Goal: Transaction & Acquisition: Purchase product/service

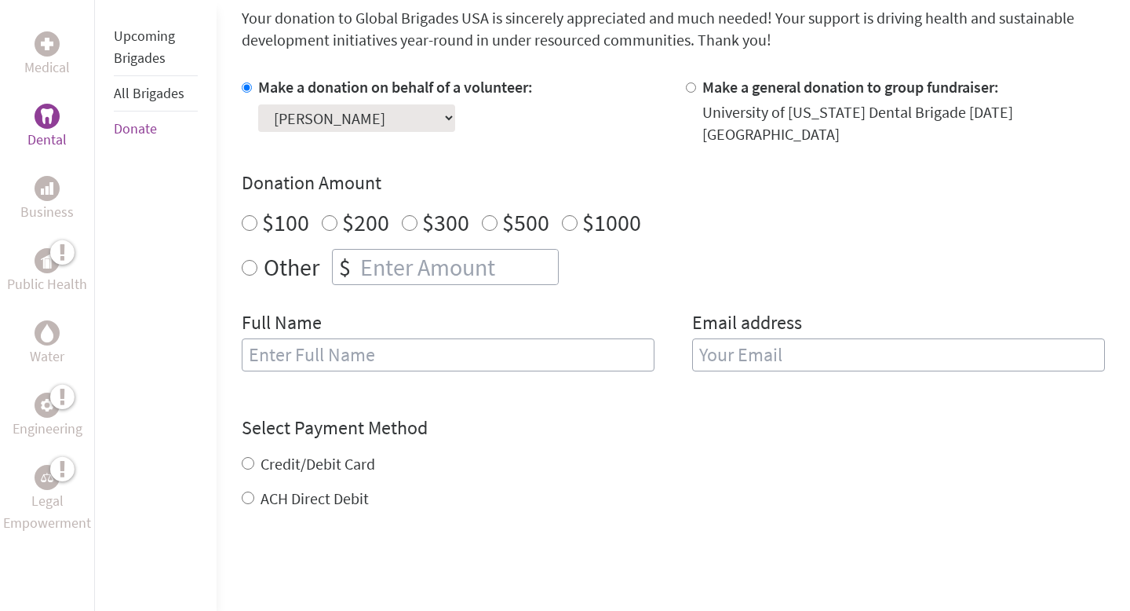
scroll to position [353, 0]
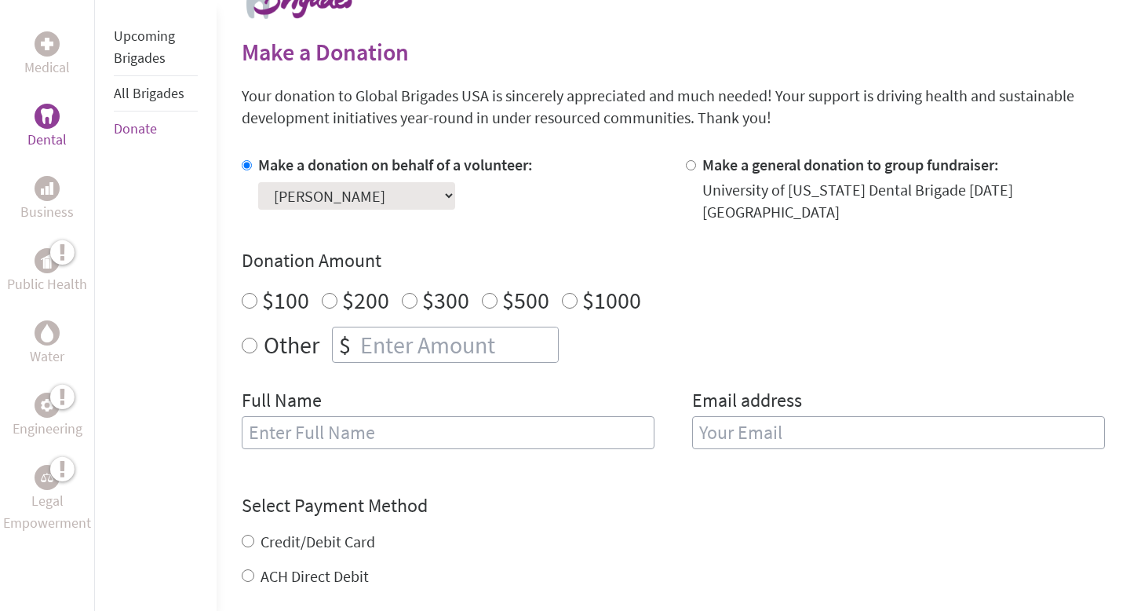
radio input "true"
click at [451, 333] on input "number" at bounding box center [457, 344] width 201 height 35
type input "28.00"
click at [406, 416] on input "text" at bounding box center [448, 432] width 413 height 33
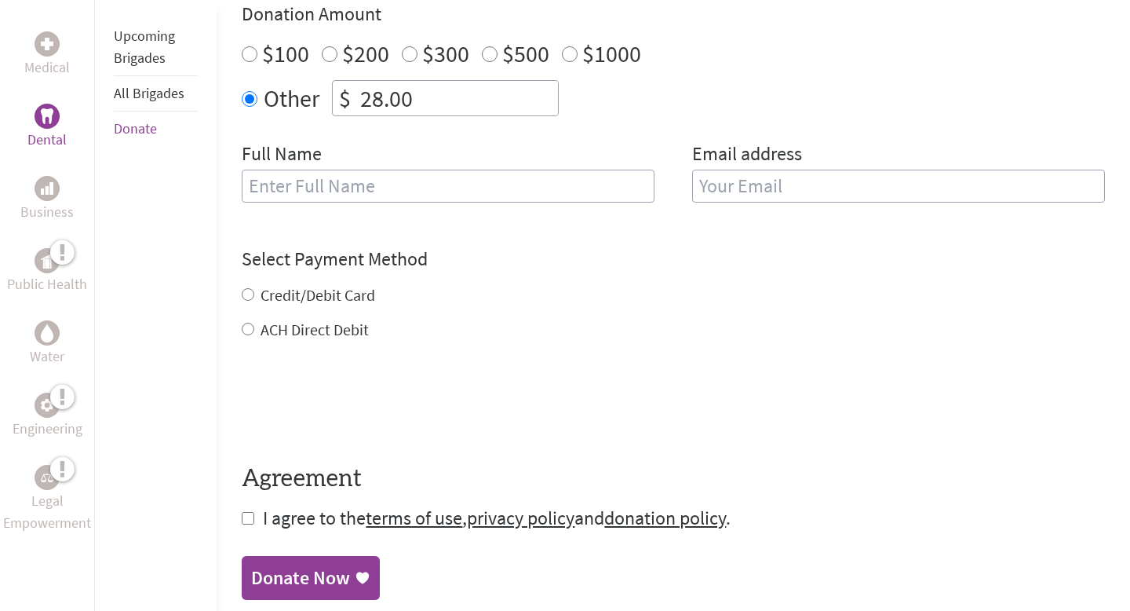
scroll to position [603, 0]
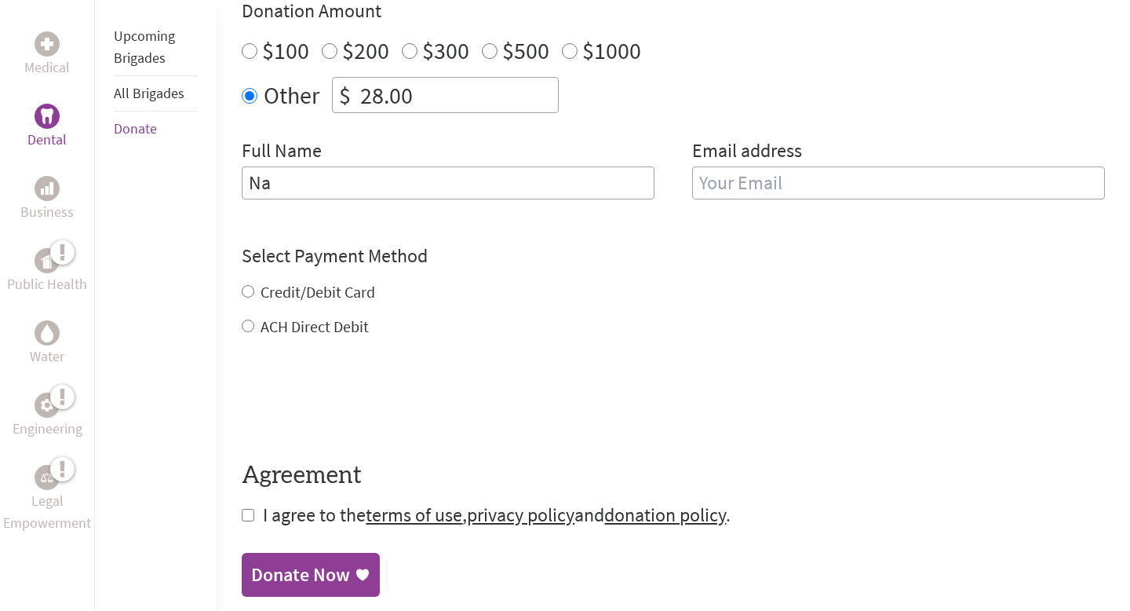
type input "N"
type input "[PERSON_NAME]"
click at [939, 166] on input "email" at bounding box center [898, 182] width 413 height 33
click at [765, 261] on div "Select Payment Method NOTE: American Express is not accepted. Please proceed no…" at bounding box center [673, 290] width 863 height 94
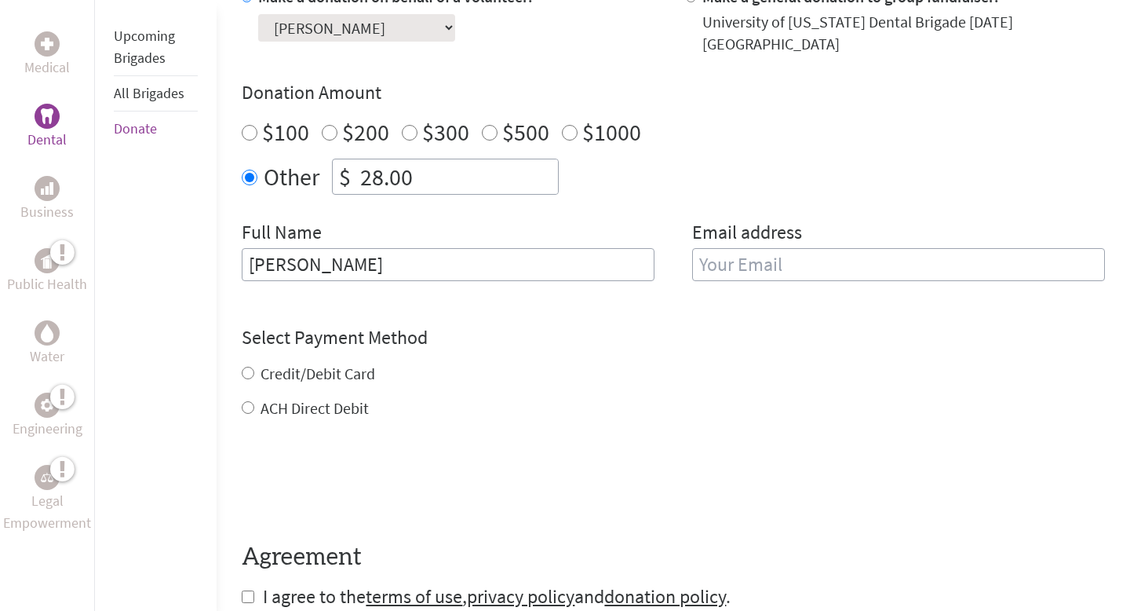
scroll to position [524, 0]
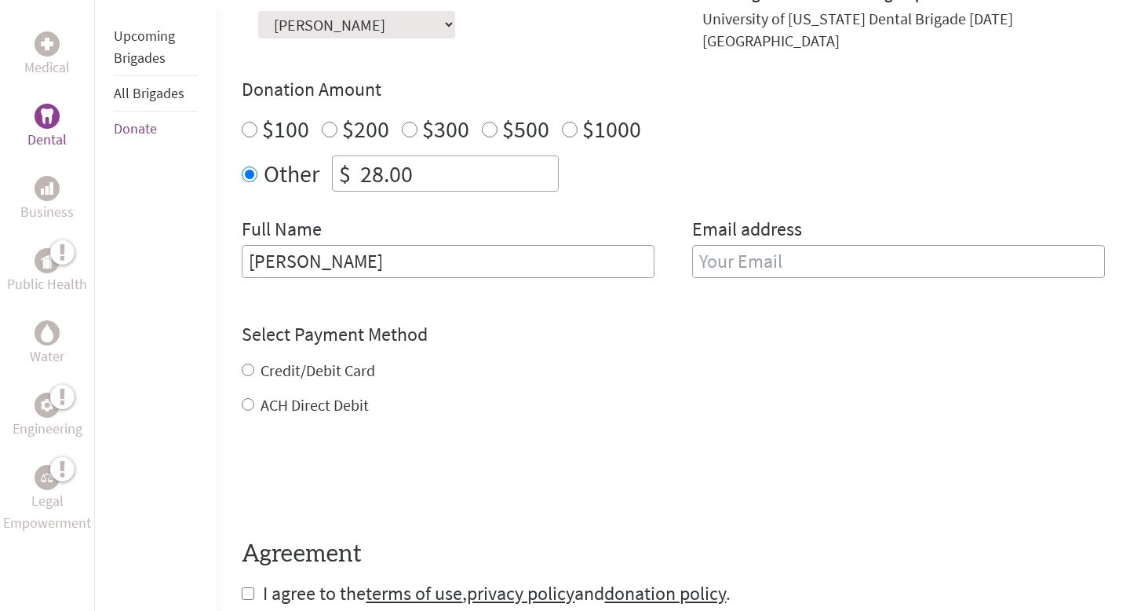
click at [754, 245] on input "email" at bounding box center [898, 261] width 413 height 33
type input "[EMAIL_ADDRESS][DOMAIN_NAME]"
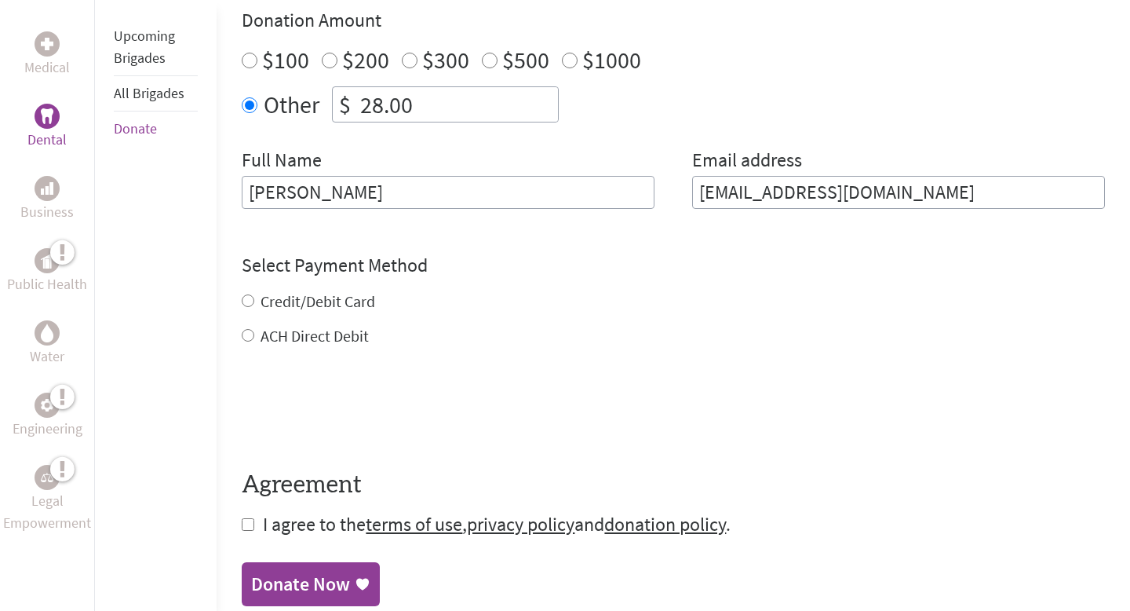
click at [249, 290] on div "Credit/Debit Card ACH Direct Debit" at bounding box center [673, 318] width 863 height 57
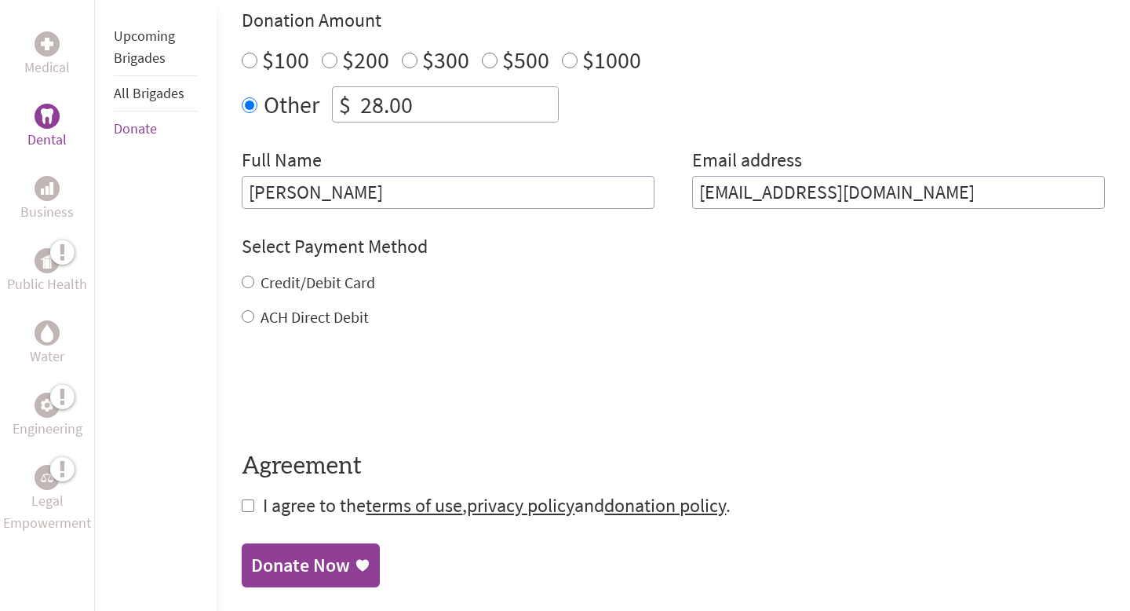
click at [248, 276] on input "Credit/Debit Card" at bounding box center [248, 282] width 13 height 13
radio input "true"
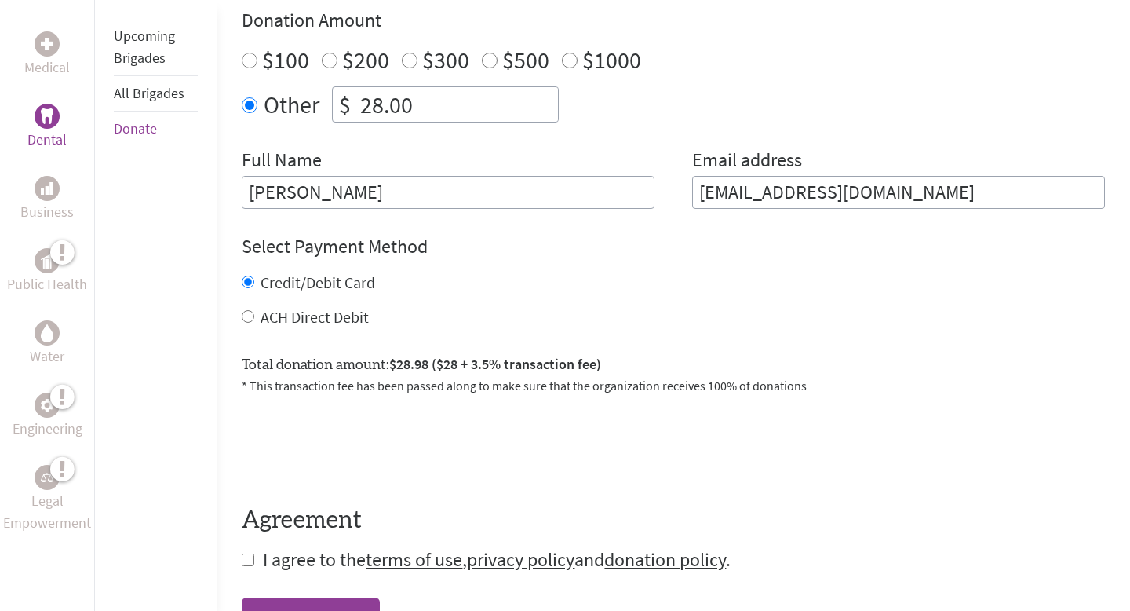
click at [378, 87] on input "28.00" at bounding box center [457, 104] width 201 height 35
type input "25.00"
click at [570, 272] on div "Credit/Debit Card" at bounding box center [673, 283] width 863 height 22
click at [250, 553] on input "checkbox" at bounding box center [248, 559] width 13 height 13
checkbox input "true"
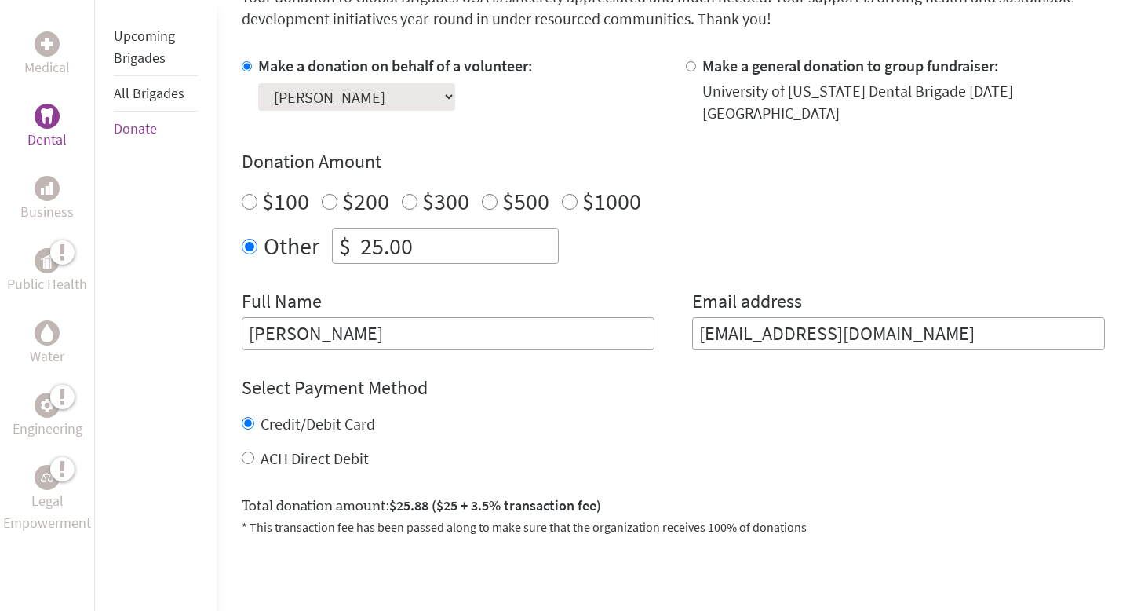
scroll to position [473, 0]
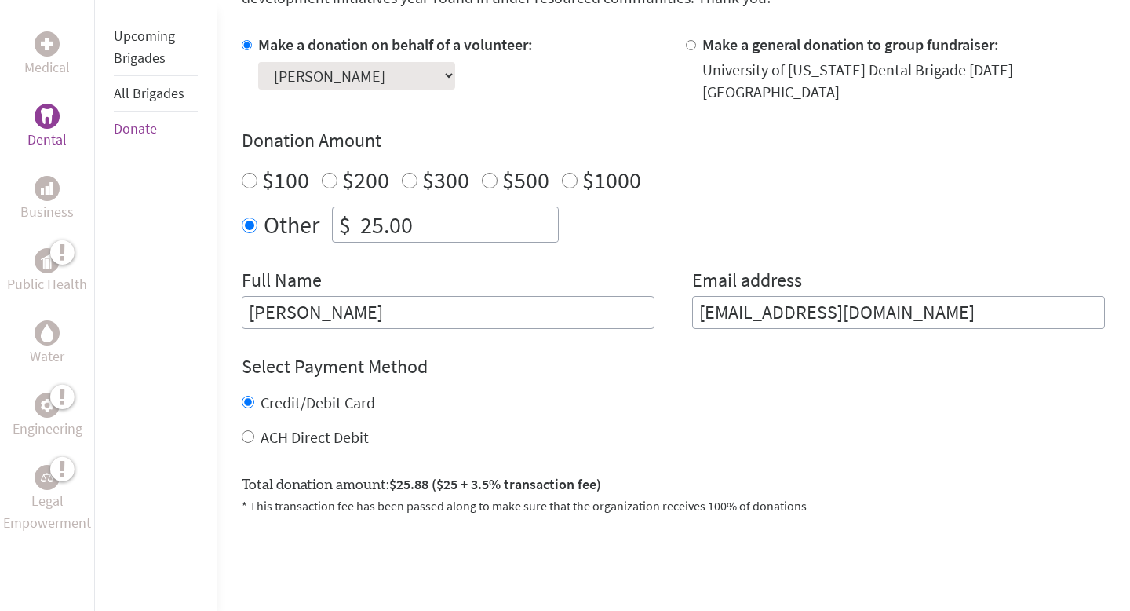
click at [421, 74] on select "Select a volunteer... [PERSON_NAME] [PERSON_NAME] [PERSON_NAME] [PERSON_NAME] […" at bounding box center [356, 75] width 197 height 27
click at [258, 62] on select "Select a volunteer... [PERSON_NAME] [PERSON_NAME] [PERSON_NAME] [PERSON_NAME] […" at bounding box center [356, 75] width 197 height 27
click at [487, 400] on div "Credit/Debit Card ACH Direct Debit" at bounding box center [673, 420] width 863 height 57
click at [383, 209] on input "25.00" at bounding box center [457, 224] width 201 height 35
click at [571, 426] on div "ACH Direct Debit" at bounding box center [673, 437] width 863 height 22
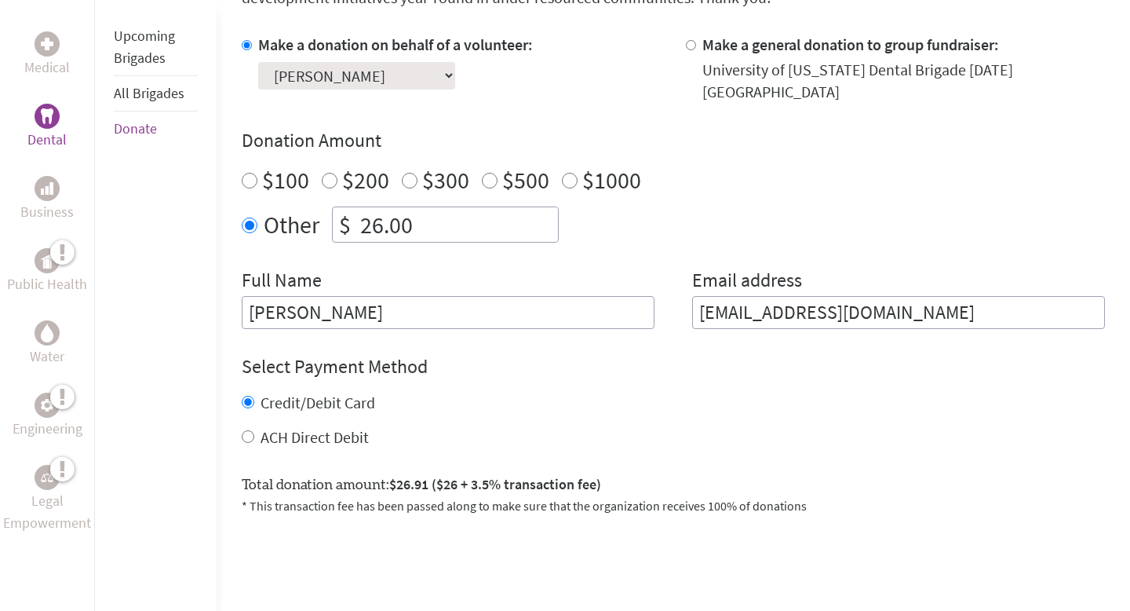
click at [381, 207] on input "26.00" at bounding box center [457, 224] width 201 height 35
type input "27.00"
click at [499, 446] on form "Make a donation on behalf of a volunteer: Select a volunteer... [PERSON_NAME] […" at bounding box center [673, 363] width 863 height 659
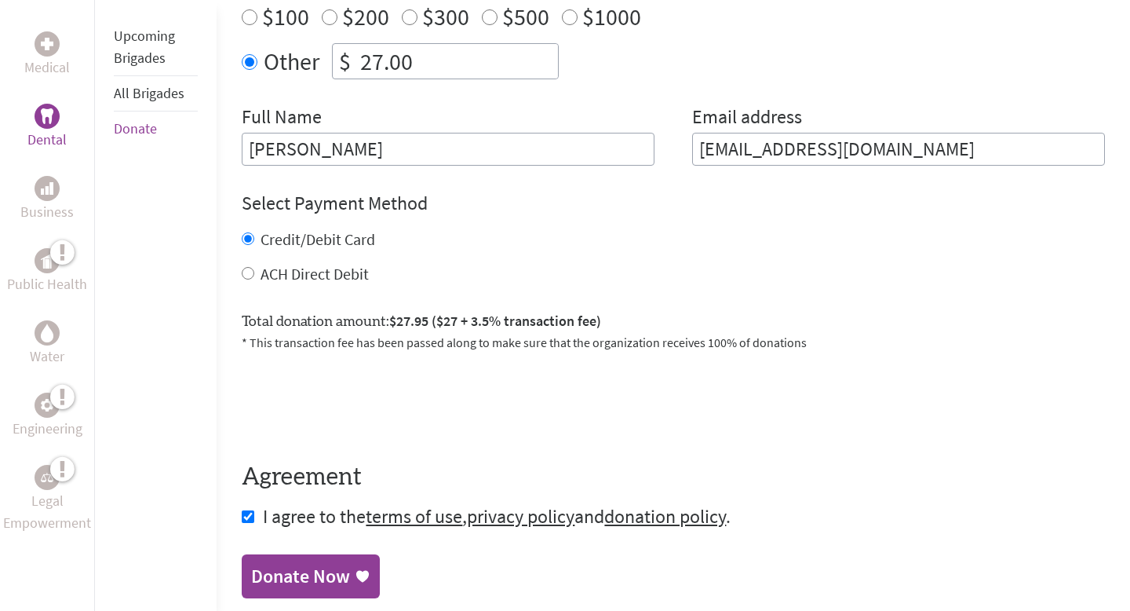
scroll to position [648, 0]
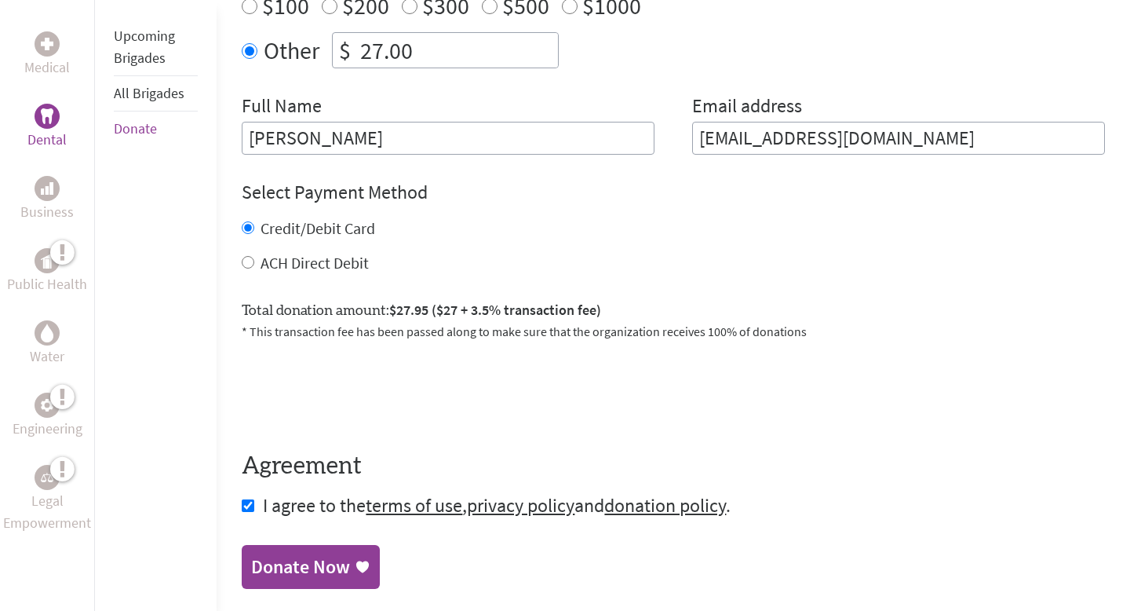
click at [352, 545] on link "Donate Now" at bounding box center [311, 567] width 138 height 44
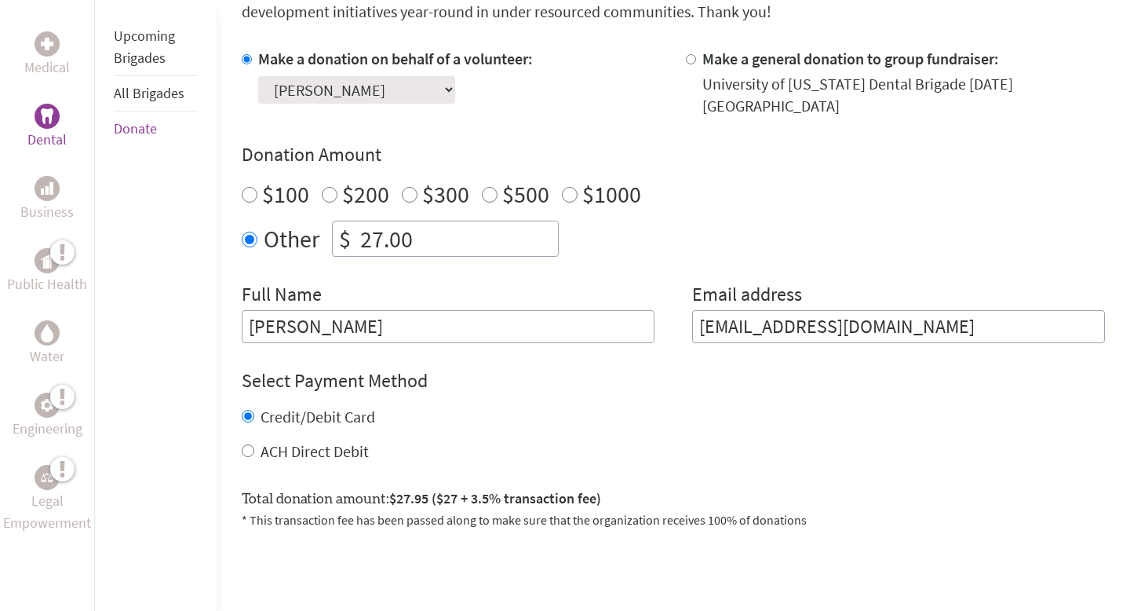
scroll to position [513, 0]
